Goal: Find contact information: Find contact information

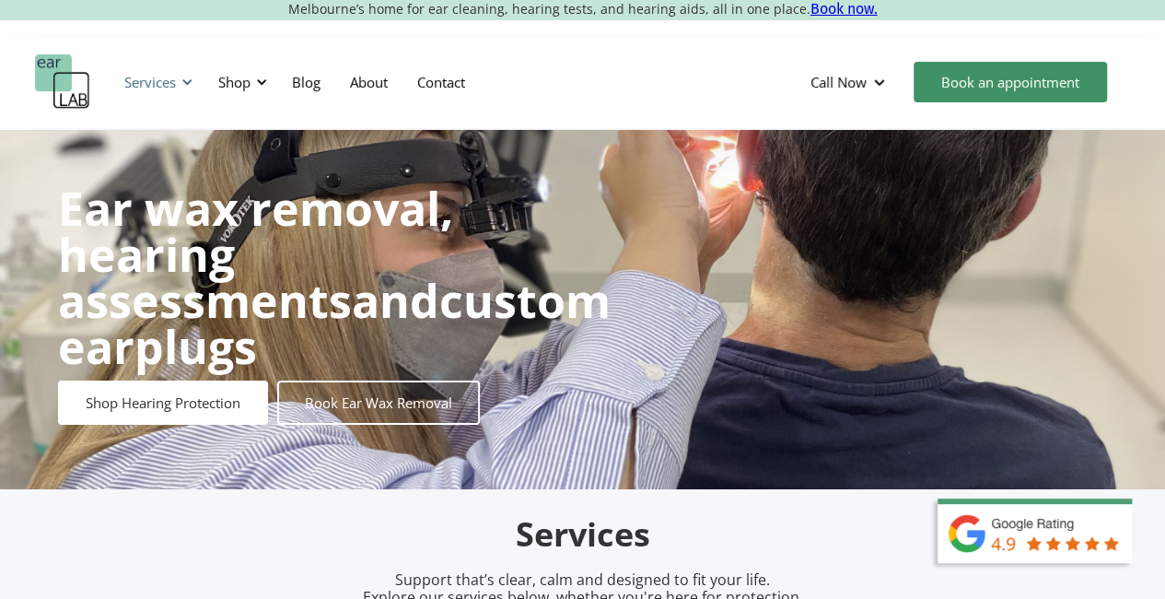
click at [173, 88] on div "Services" at bounding box center [150, 82] width 52 height 18
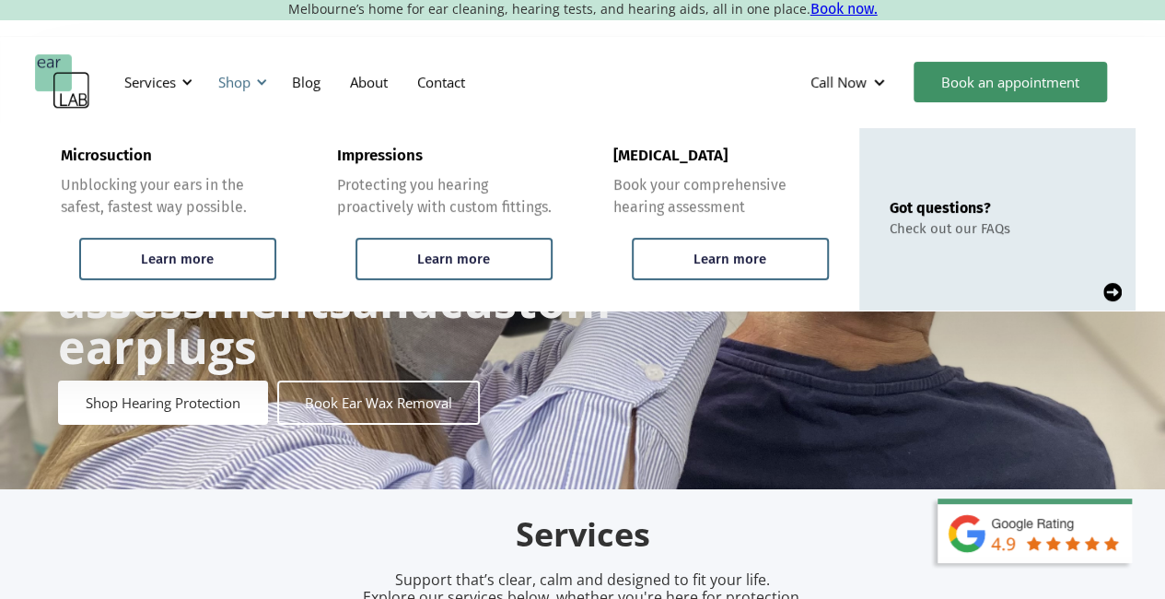
click at [256, 87] on div at bounding box center [261, 82] width 13 height 13
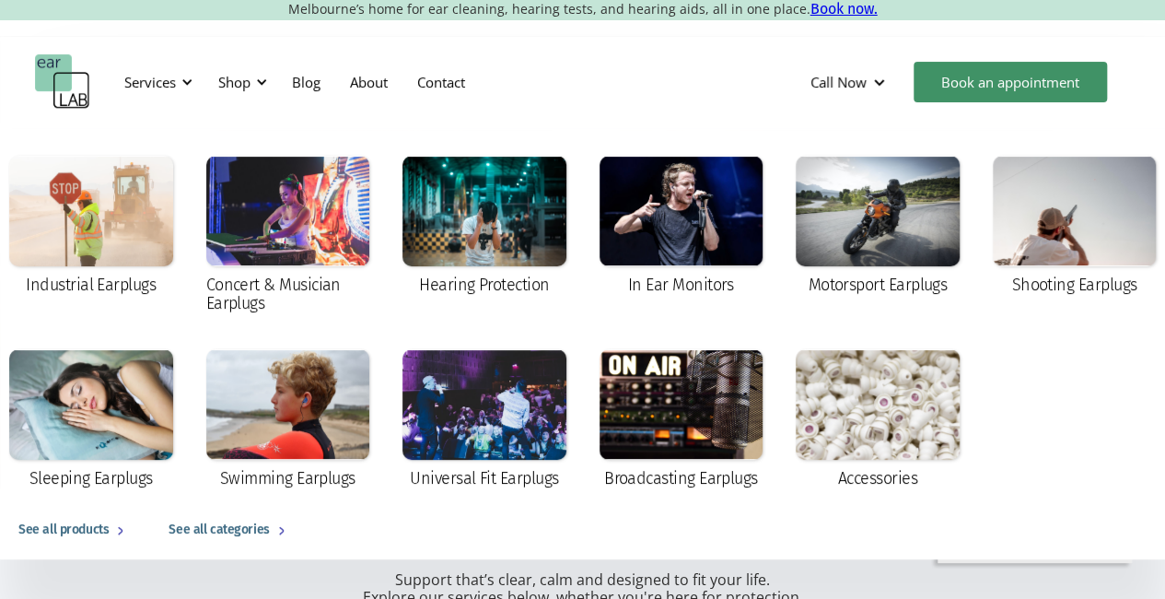
click at [553, 76] on div "Services Microsuction Unblocking your ears in the safest, fastest way possible.…" at bounding box center [582, 81] width 1095 height 55
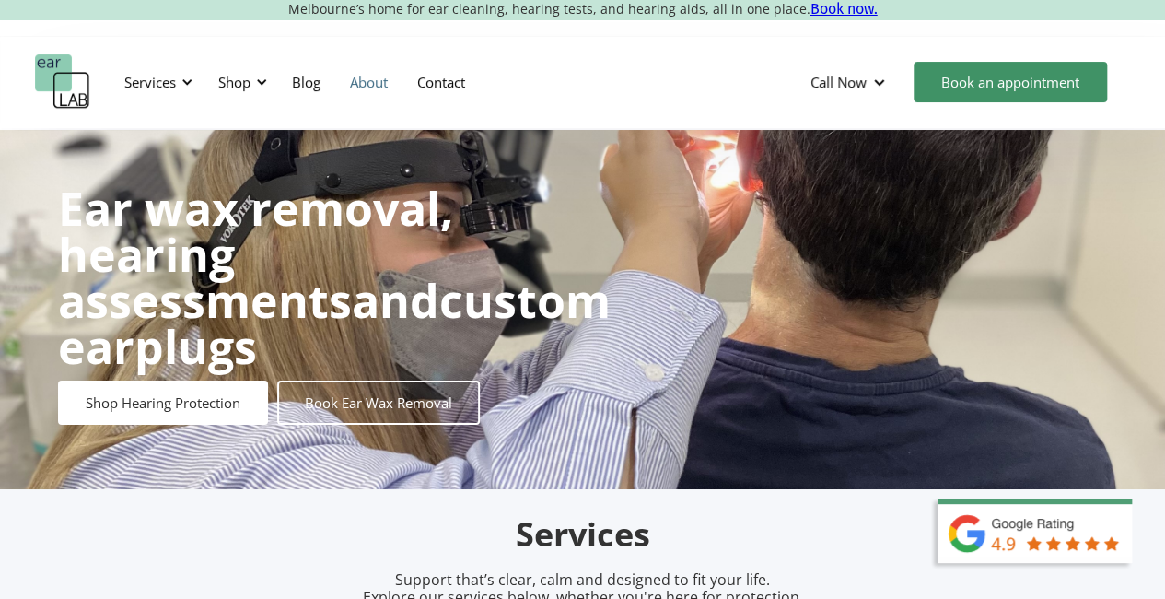
click at [378, 84] on link "About" at bounding box center [368, 81] width 67 height 53
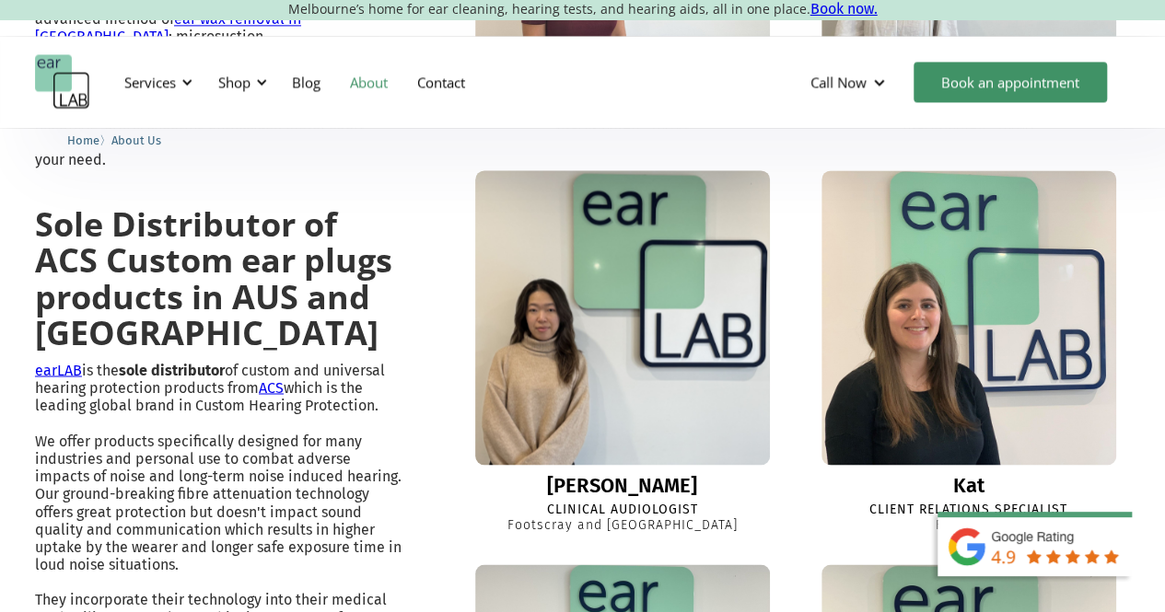
scroll to position [1474, 0]
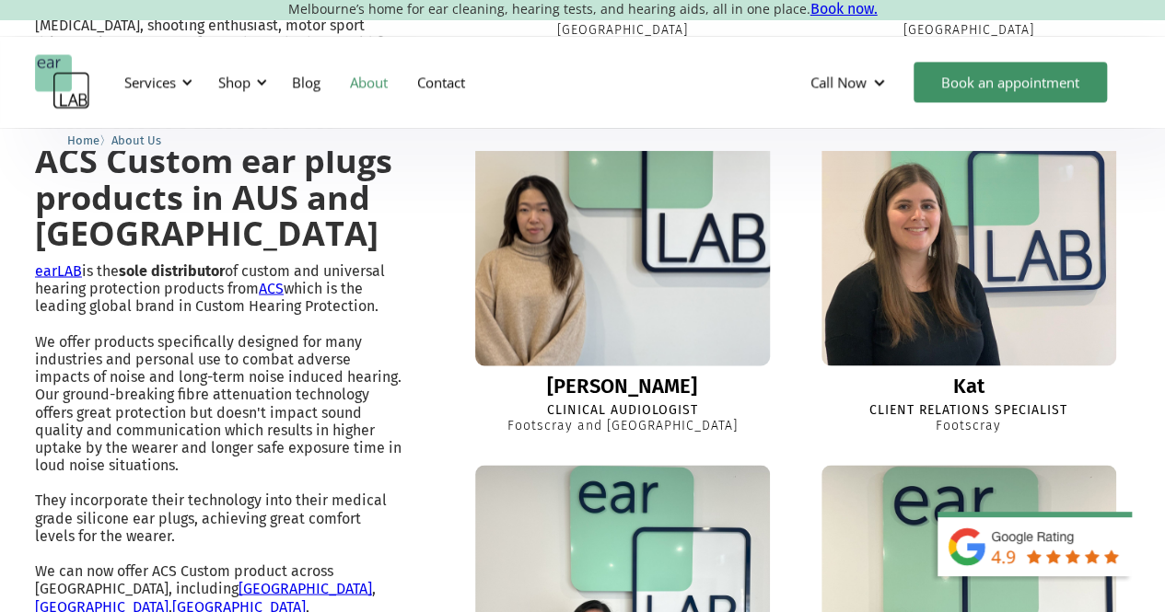
click at [606, 379] on link "[PERSON_NAME] Clinical Audiologist Footscray and [GEOGRAPHIC_DATA]" at bounding box center [622, 252] width 323 height 363
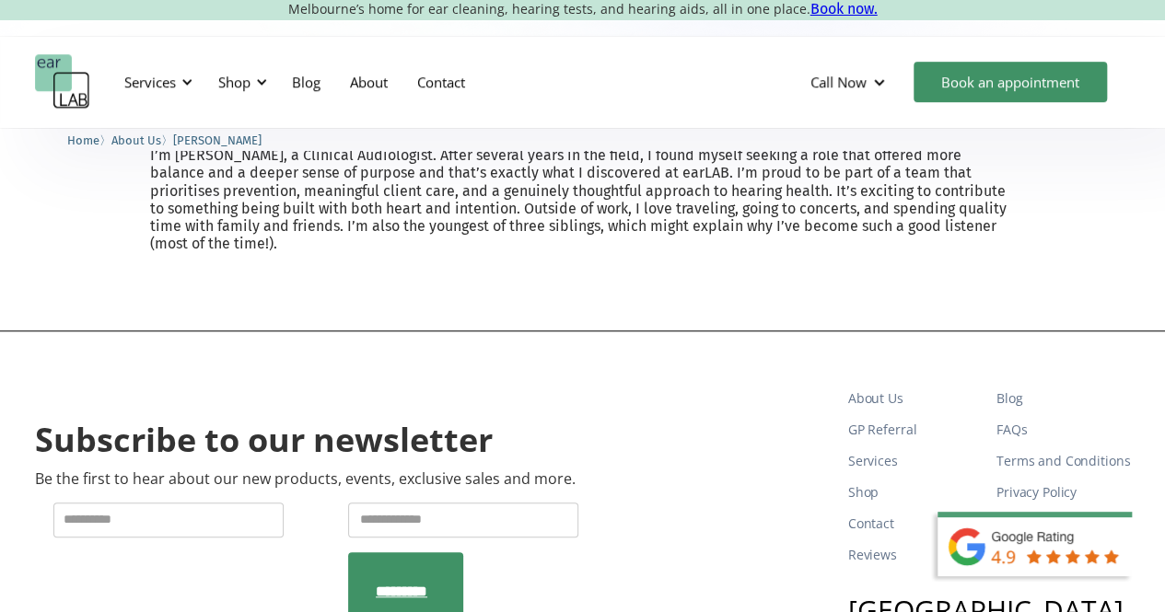
scroll to position [368, 0]
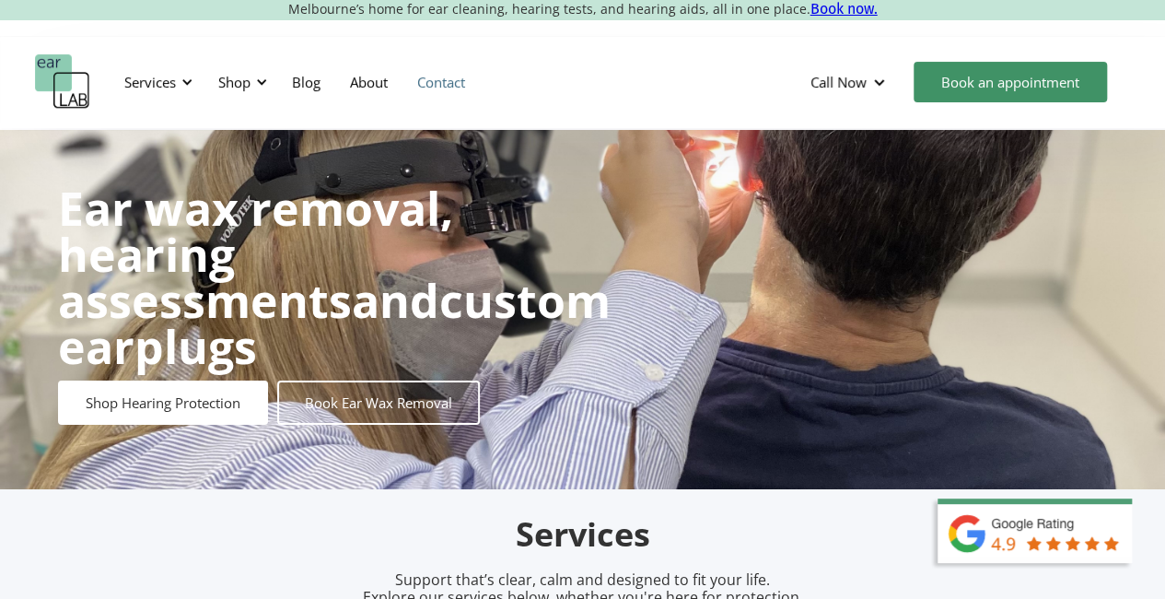
click at [439, 84] on link "Contact" at bounding box center [440, 81] width 77 height 53
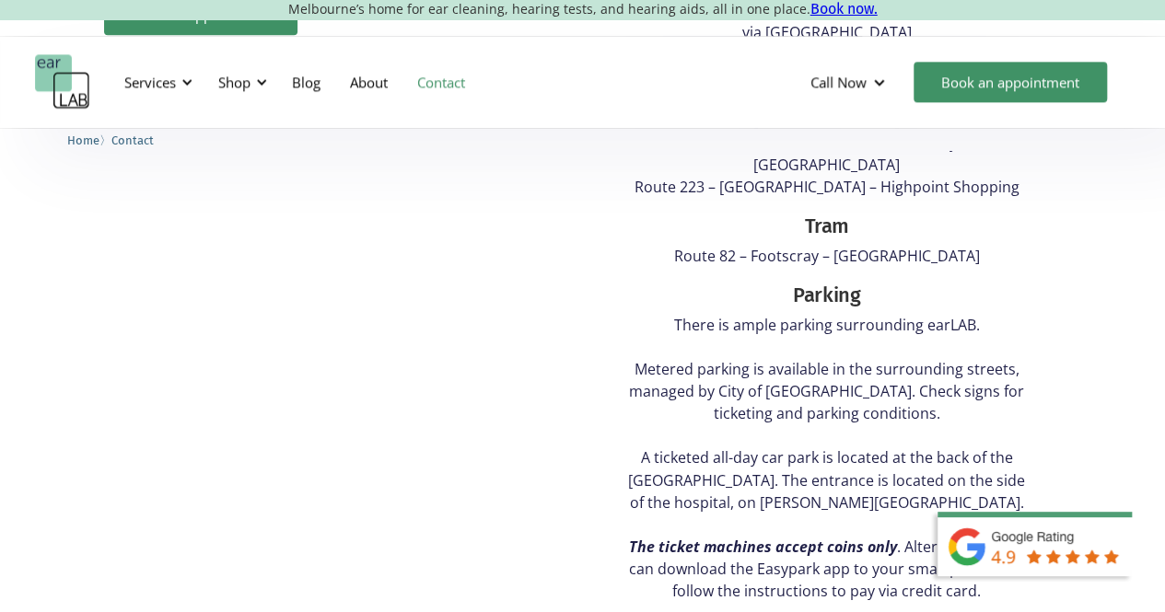
scroll to position [1289, 0]
